Goal: Task Accomplishment & Management: Use online tool/utility

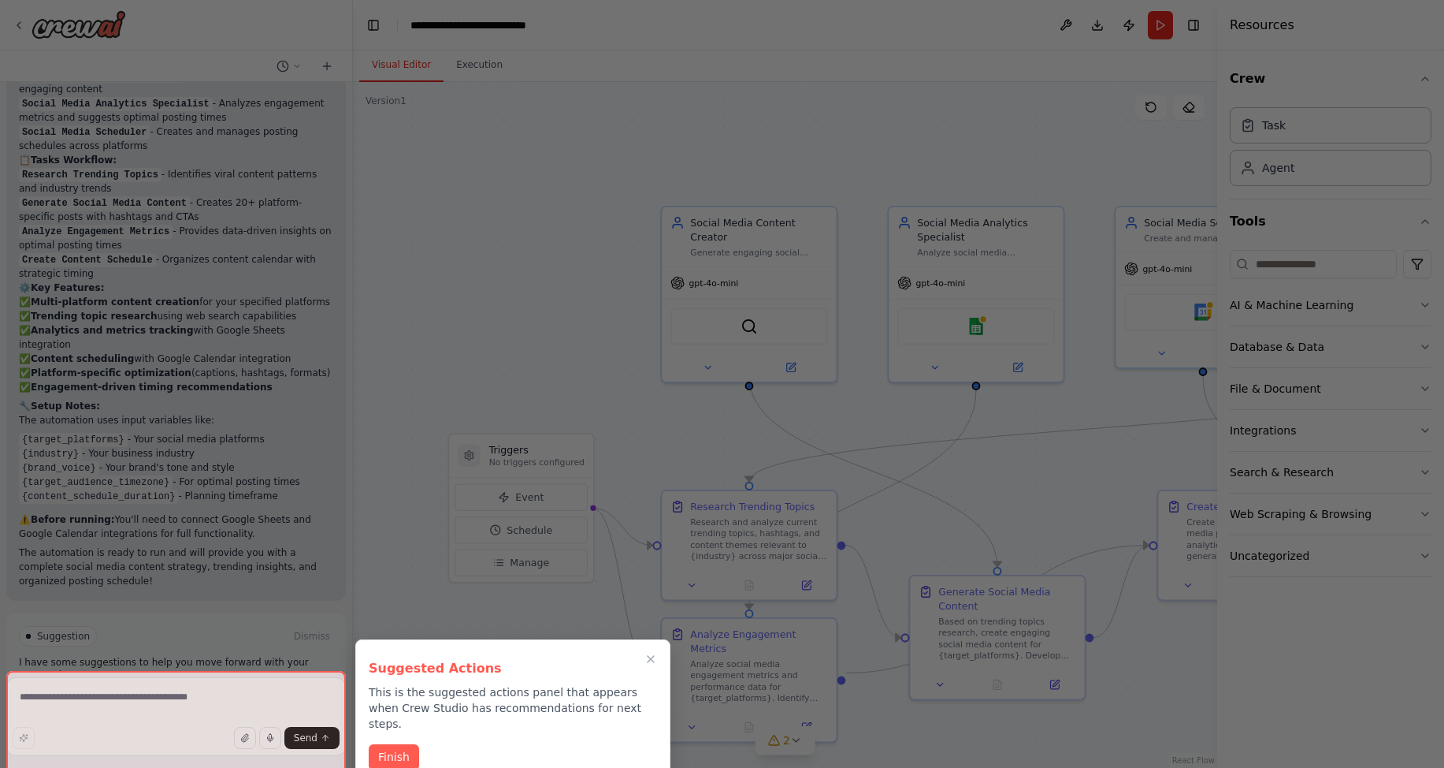
scroll to position [1751, 0]
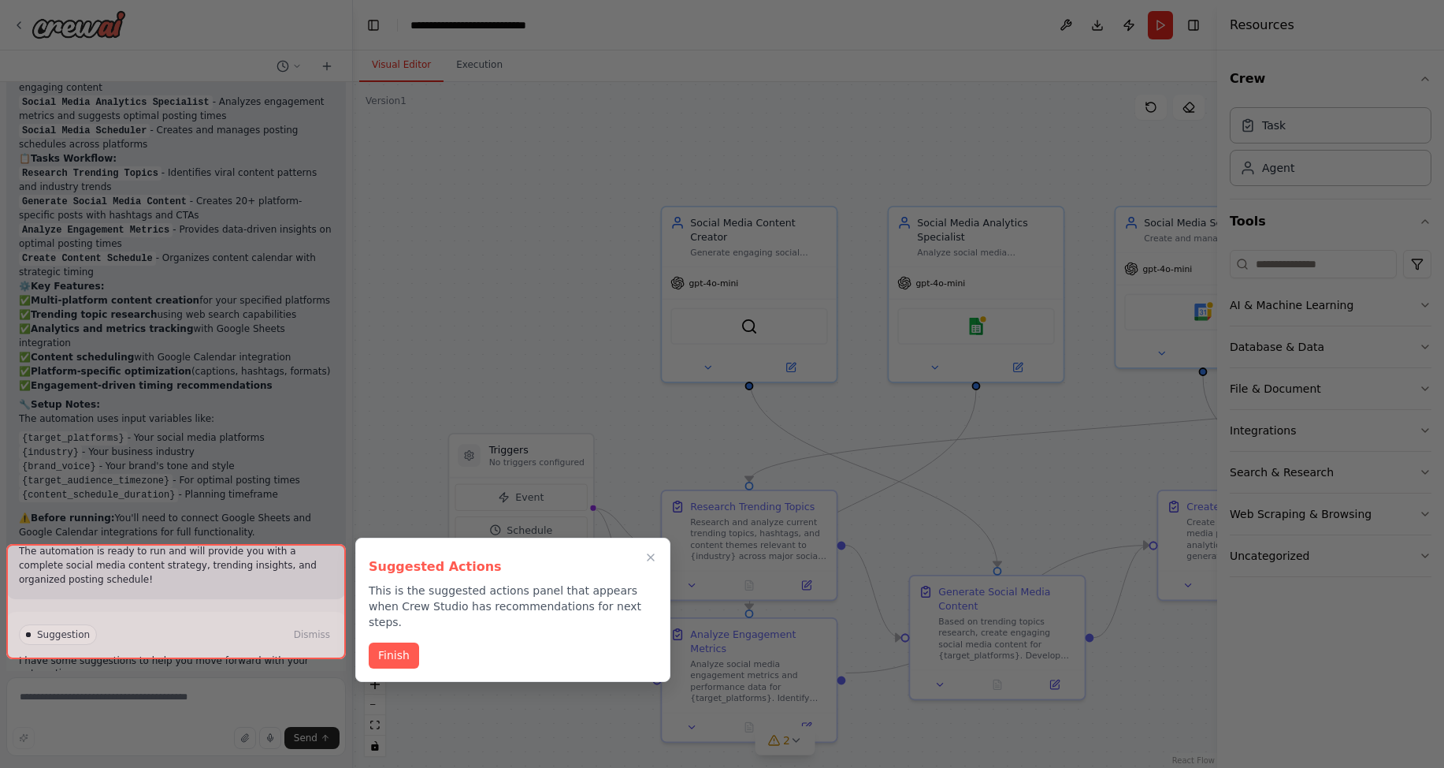
click at [624, 266] on div at bounding box center [722, 384] width 1444 height 768
click at [654, 552] on icon "Close walkthrough" at bounding box center [651, 557] width 14 height 14
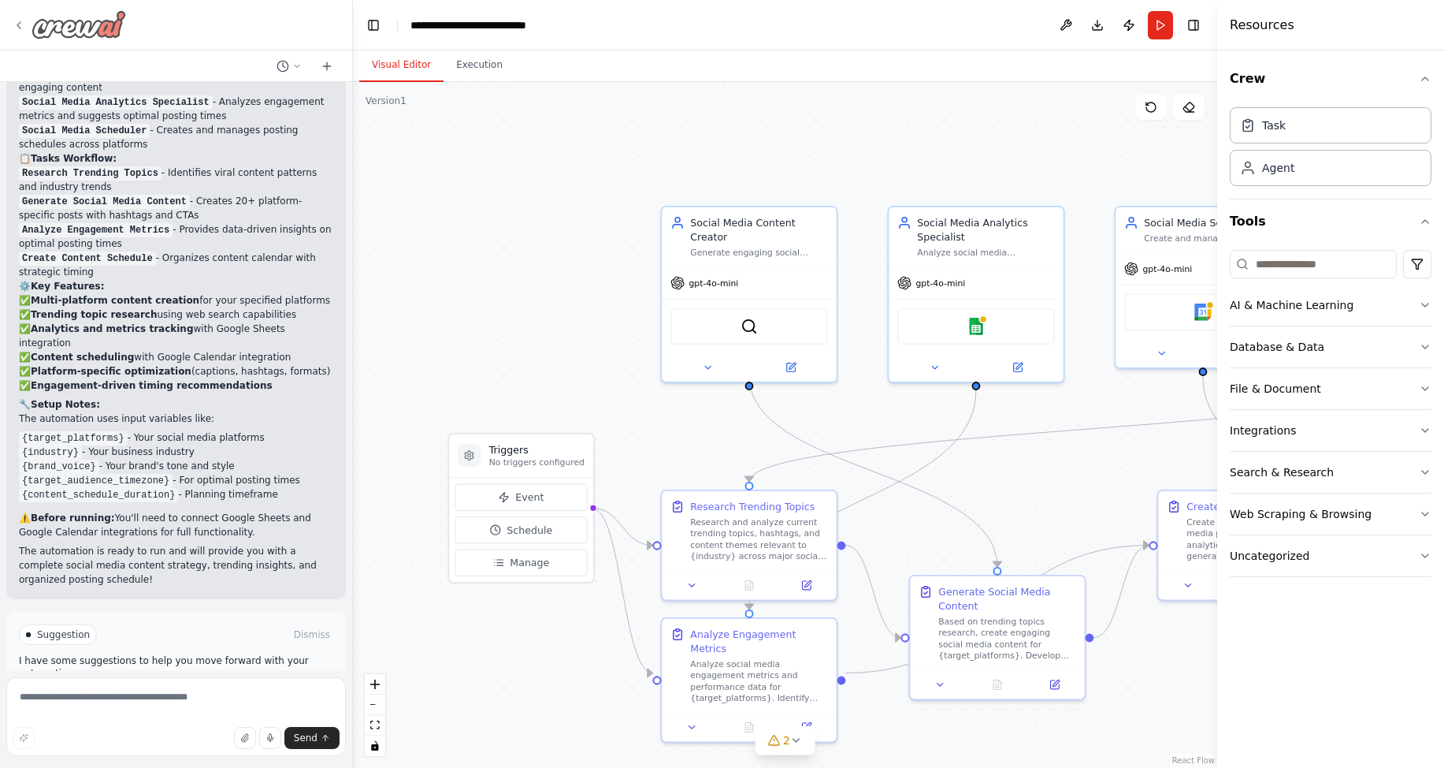
click at [17, 20] on icon at bounding box center [19, 25] width 13 height 13
